Goal: Task Accomplishment & Management: Manage account settings

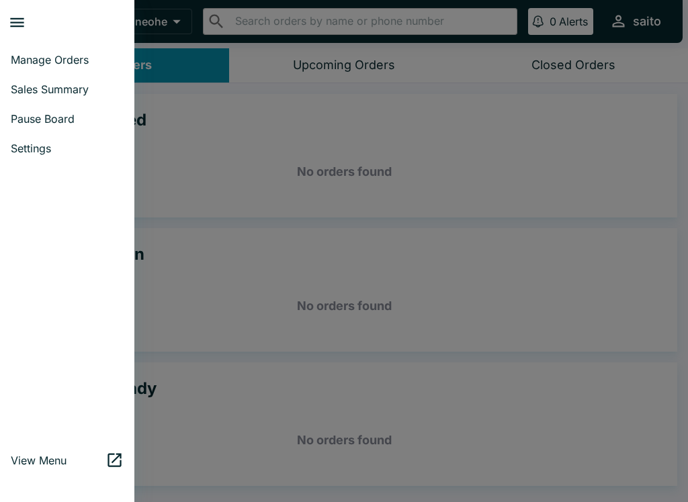
click at [28, 116] on span "Pause Board" at bounding box center [67, 118] width 113 height 13
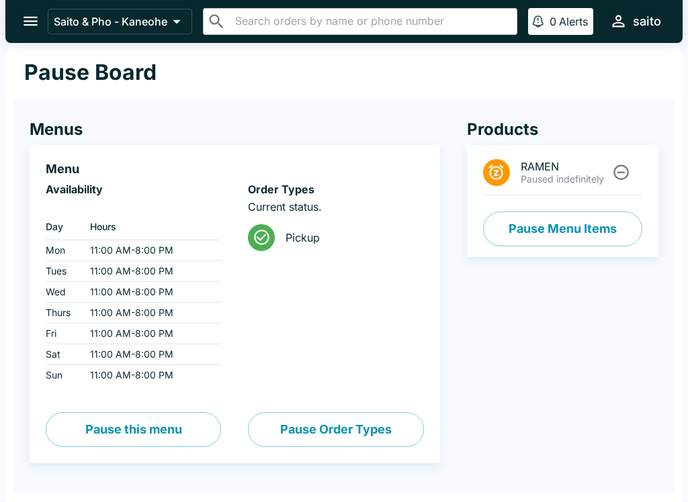
click at [597, 223] on button "Pause Menu Items" at bounding box center [562, 229] width 159 height 35
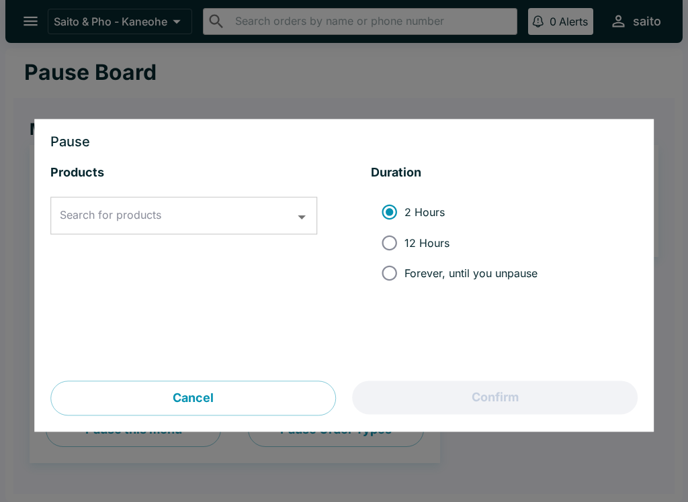
click at [251, 210] on input "Search for products" at bounding box center [173, 217] width 234 height 26
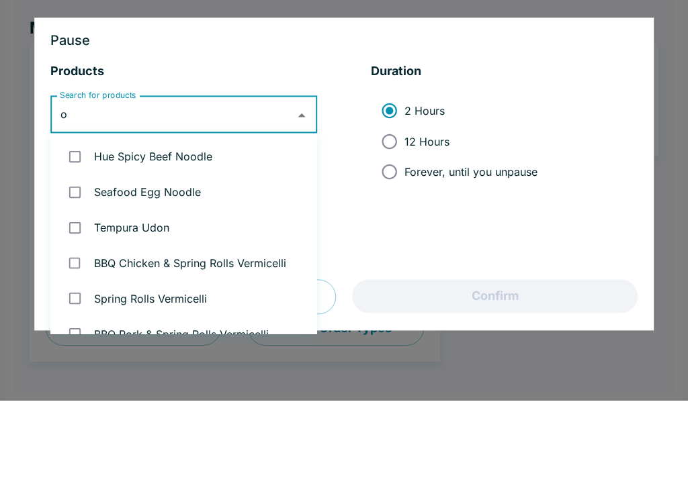
type input "ox"
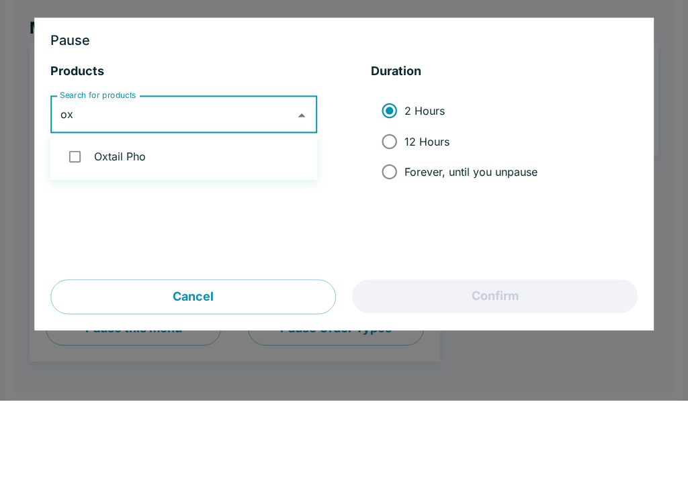
click at [78, 245] on input "checkbox" at bounding box center [75, 259] width 28 height 28
checkbox input "true"
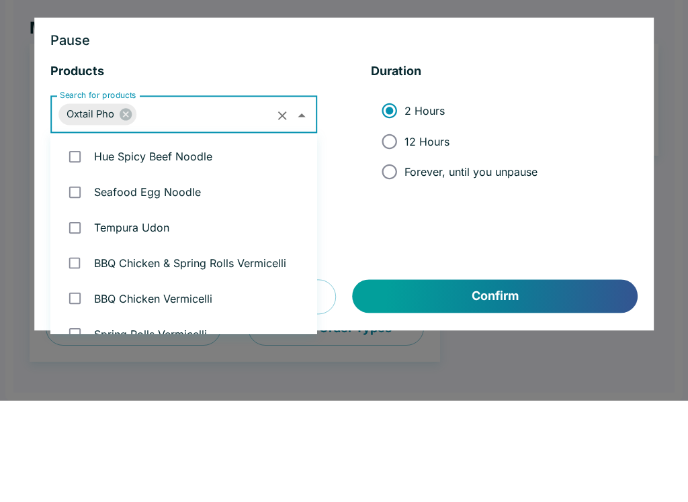
scroll to position [1296, 0]
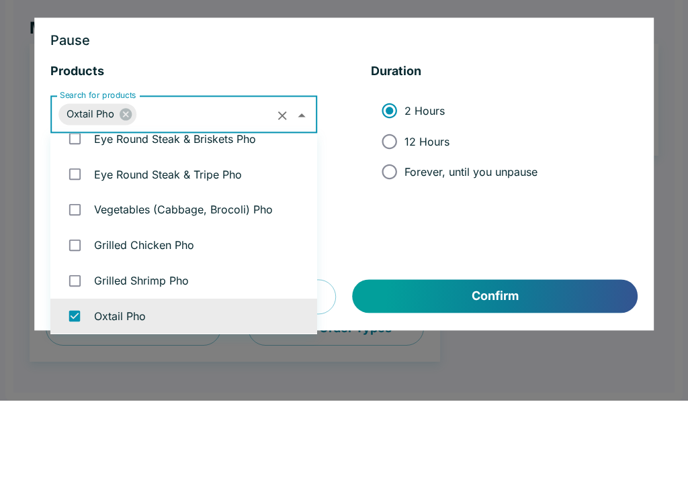
click at [402, 259] on input "Forever, until you unpause" at bounding box center [389, 274] width 30 height 30
radio input "true"
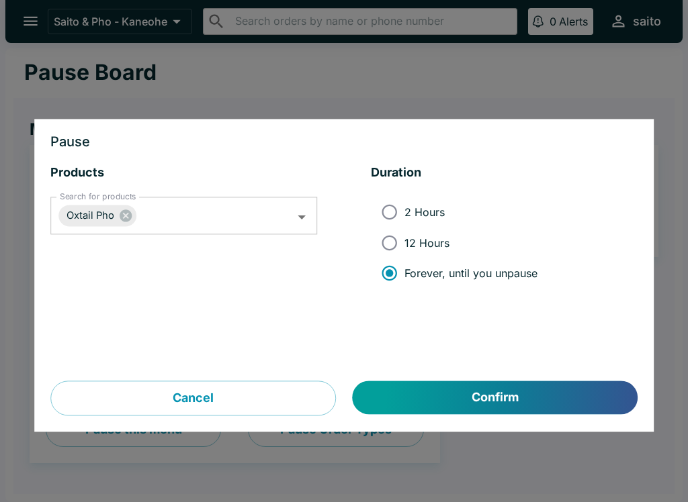
click at [529, 387] on button "Confirm" at bounding box center [495, 399] width 285 height 34
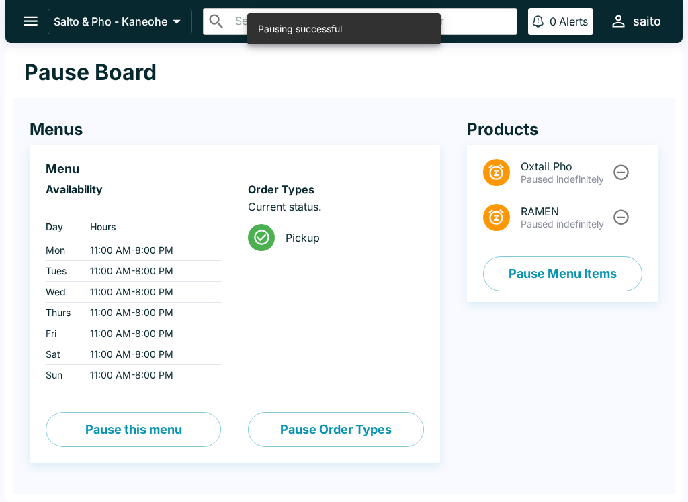
click at [28, 20] on icon "open drawer" at bounding box center [30, 21] width 18 height 18
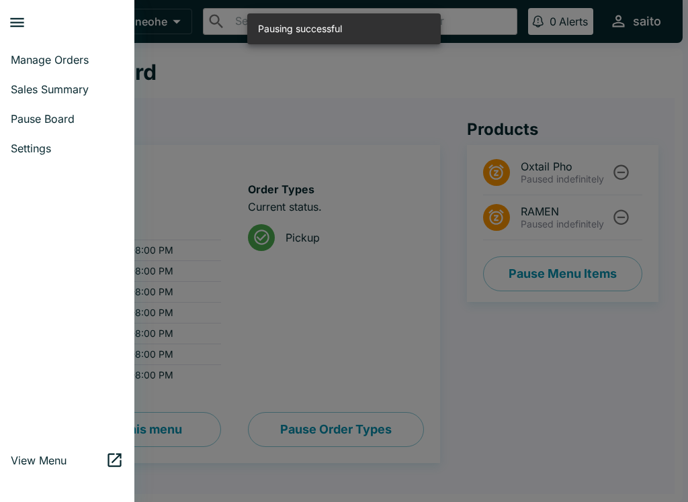
click at [13, 90] on span "Sales Summary" at bounding box center [67, 89] width 113 height 13
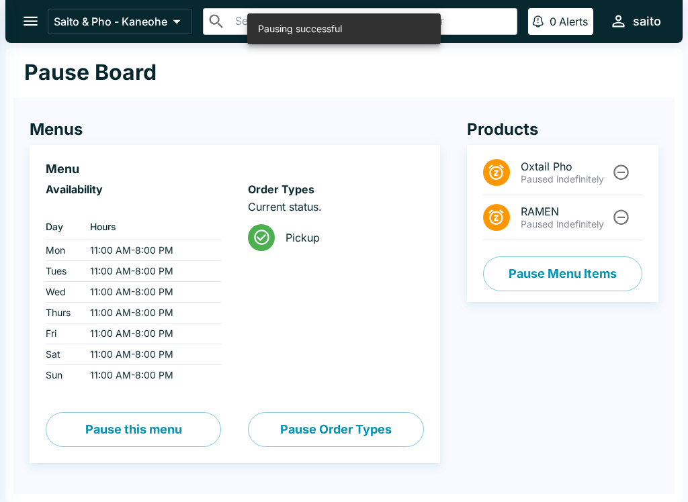
select select "03:00"
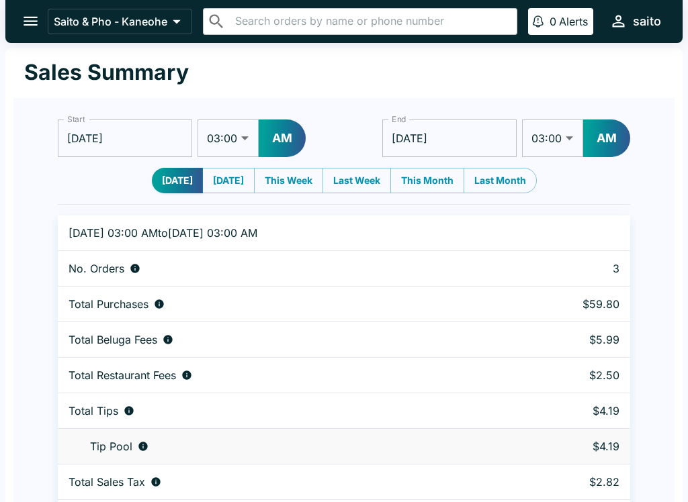
click at [33, 26] on icon "open drawer" at bounding box center [31, 21] width 14 height 9
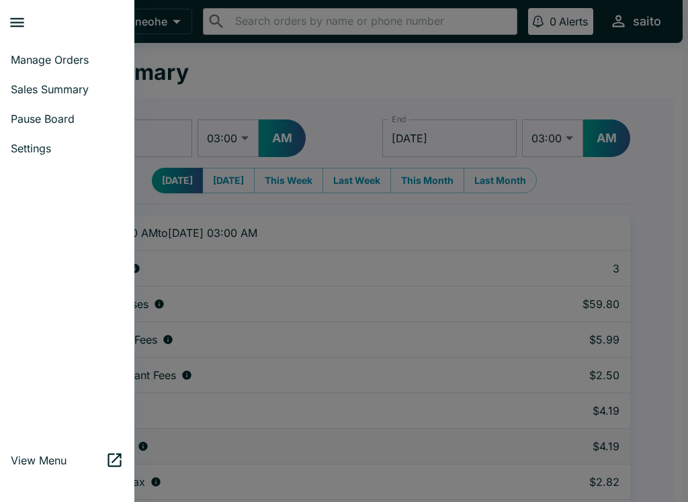
click at [38, 58] on span "Manage Orders" at bounding box center [67, 59] width 113 height 13
